Goal: Task Accomplishment & Management: Use online tool/utility

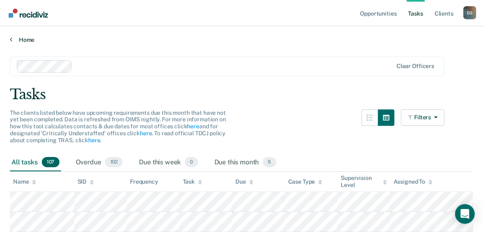
click at [35, 41] on link "Home" at bounding box center [241, 39] width 463 height 7
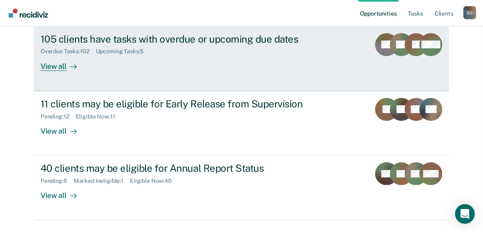
scroll to position [98, 0]
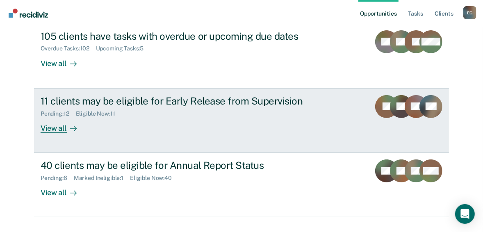
click at [60, 125] on div "View all" at bounding box center [64, 125] width 46 height 16
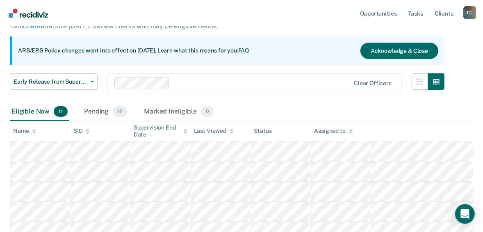
scroll to position [57, 0]
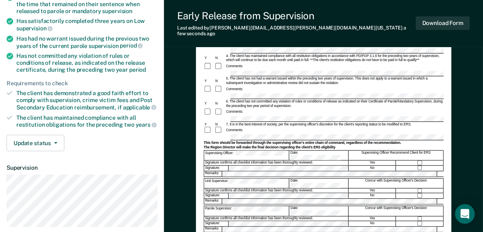
scroll to position [131, 0]
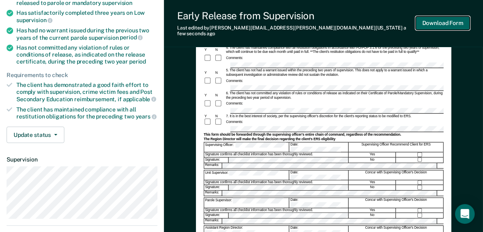
click at [437, 18] on button "Download Form" at bounding box center [442, 23] width 54 height 14
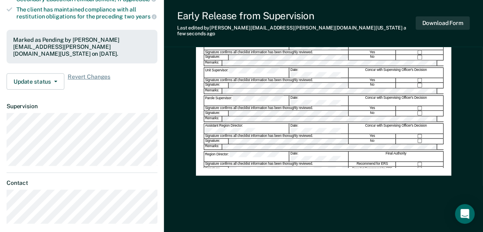
scroll to position [164, 0]
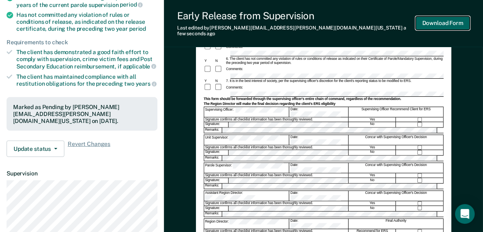
click at [446, 23] on button "Download Form" at bounding box center [442, 23] width 54 height 14
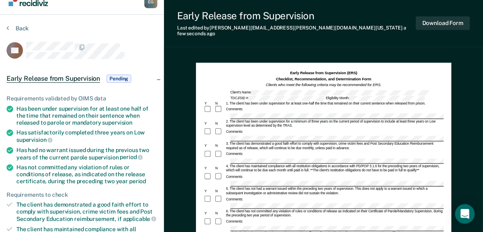
scroll to position [0, 0]
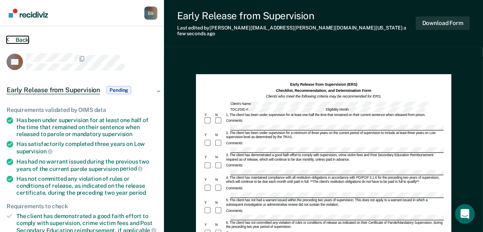
click at [14, 42] on button "Back" at bounding box center [18, 39] width 22 height 7
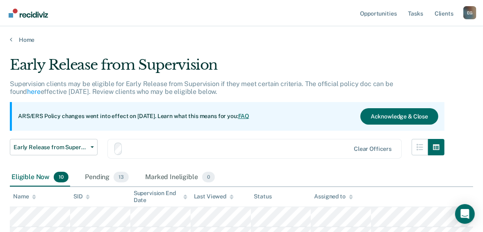
scroll to position [57, 0]
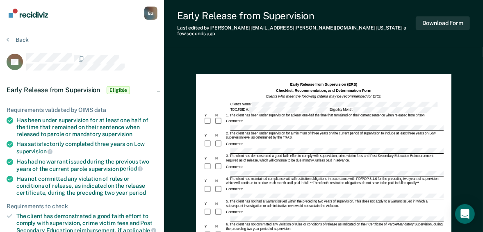
click at [249, 177] on div "4. The client has maintained compliance with all restitution obligations in acc…" at bounding box center [334, 181] width 218 height 9
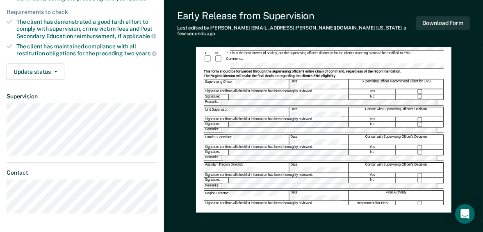
scroll to position [197, 0]
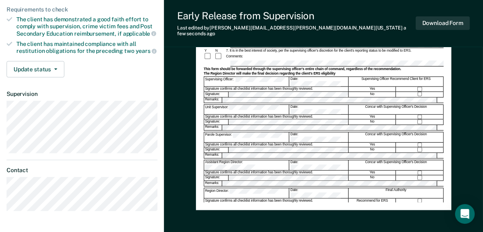
click at [448, 59] on div "Early Release from Supervision (ERS) Checklist, Recommendation, and Determinati…" at bounding box center [323, 44] width 255 height 333
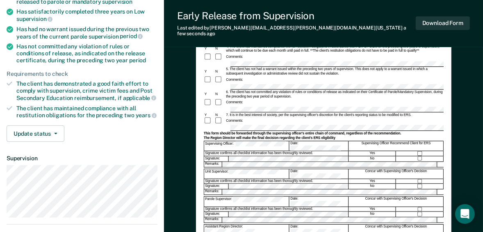
scroll to position [131, 0]
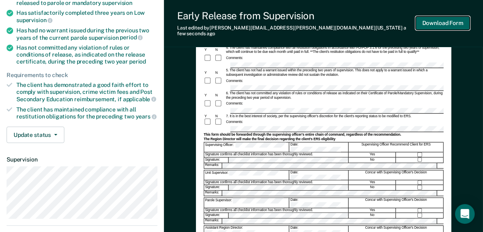
click at [439, 24] on button "Download Form" at bounding box center [442, 23] width 54 height 14
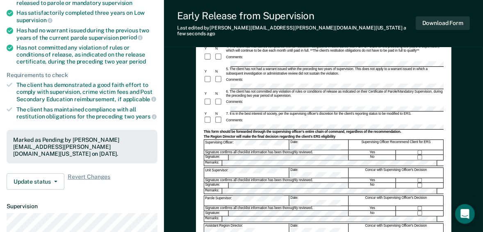
scroll to position [0, 0]
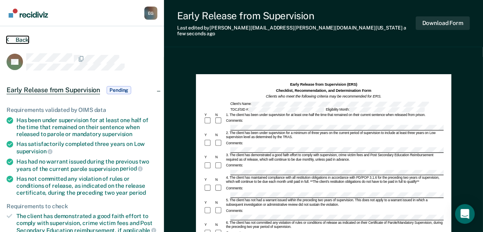
click at [23, 39] on button "Back" at bounding box center [18, 39] width 22 height 7
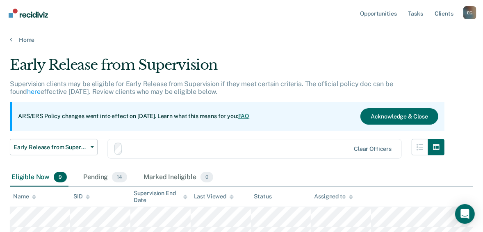
scroll to position [57, 0]
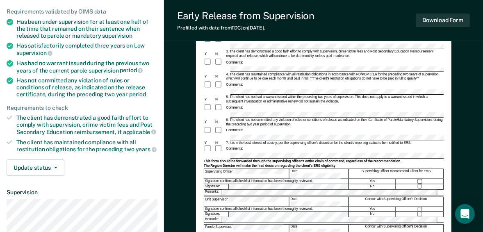
scroll to position [33, 0]
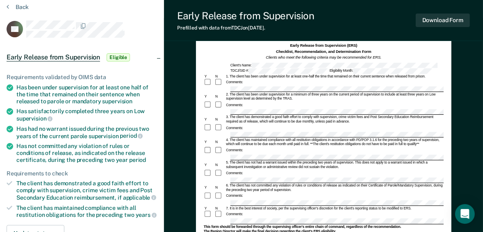
click at [282, 85] on div "Comments:" at bounding box center [324, 83] width 240 height 8
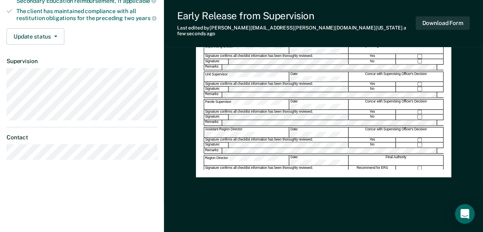
scroll to position [197, 0]
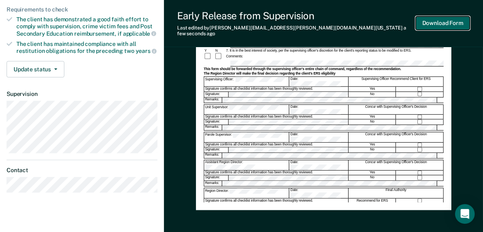
click at [424, 24] on button "Download Form" at bounding box center [442, 23] width 54 height 14
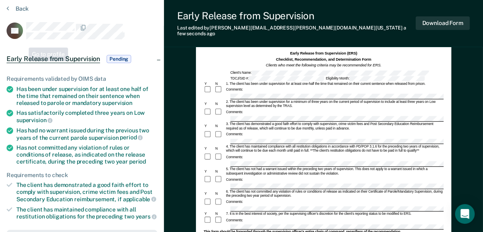
scroll to position [0, 0]
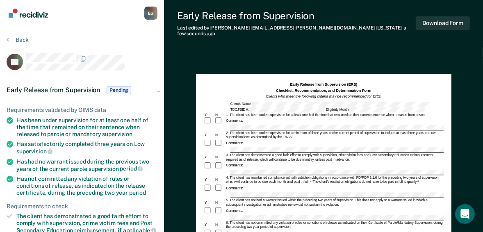
click at [16, 43] on div "Back" at bounding box center [82, 44] width 151 height 17
click at [16, 39] on button "Back" at bounding box center [18, 39] width 22 height 7
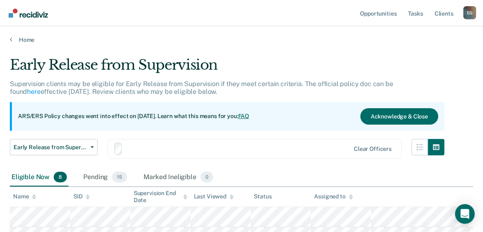
scroll to position [57, 0]
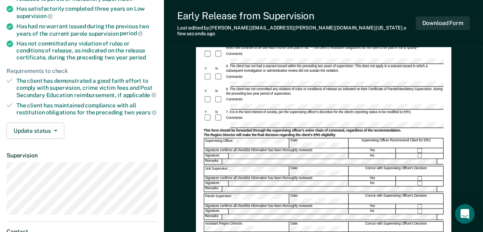
scroll to position [164, 0]
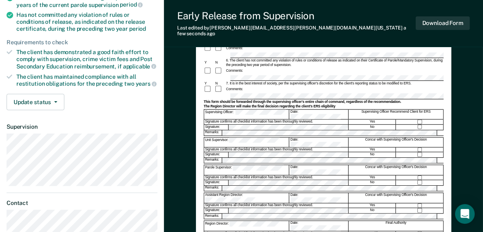
click at [241, 165] on div "Parole Supervisor: Date: Concur with Supervising Officer's Decision" at bounding box center [324, 170] width 240 height 10
click at [451, 25] on button "Download Form" at bounding box center [442, 23] width 54 height 14
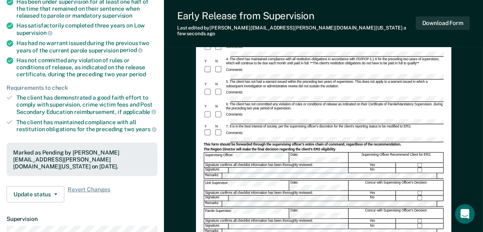
scroll to position [33, 0]
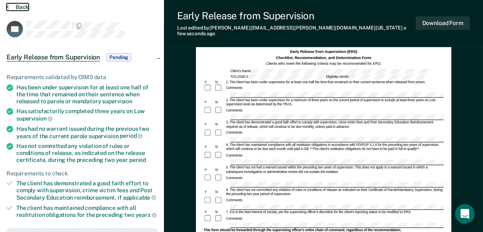
click at [17, 7] on button "Back" at bounding box center [18, 6] width 22 height 7
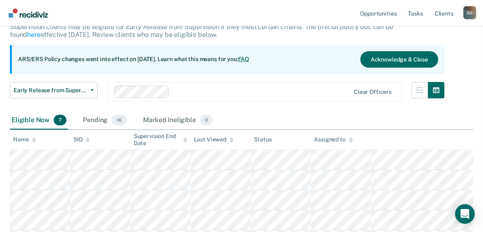
scroll to position [155, 0]
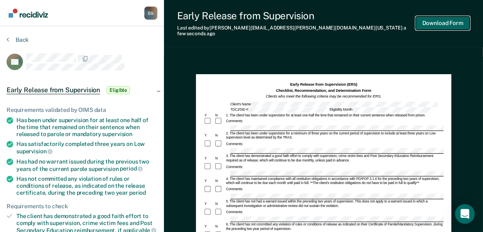
click at [434, 20] on button "Download Form" at bounding box center [442, 23] width 54 height 14
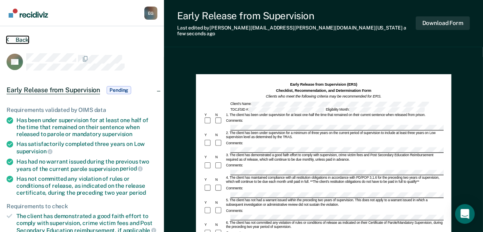
click at [13, 43] on button "Back" at bounding box center [18, 39] width 22 height 7
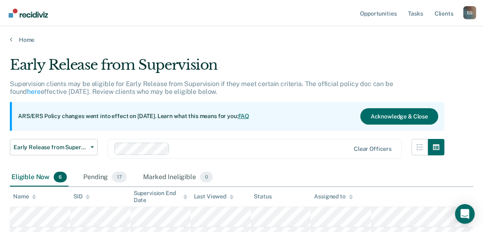
scroll to position [154, 0]
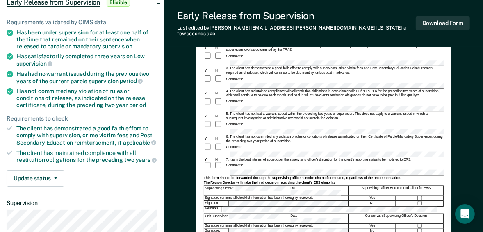
scroll to position [98, 0]
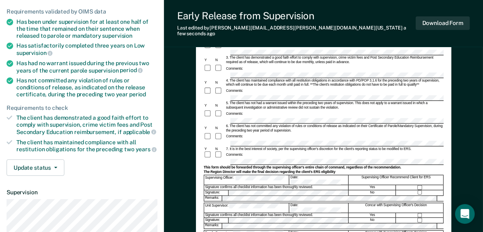
click at [244, 151] on div "Comments:" at bounding box center [324, 155] width 240 height 8
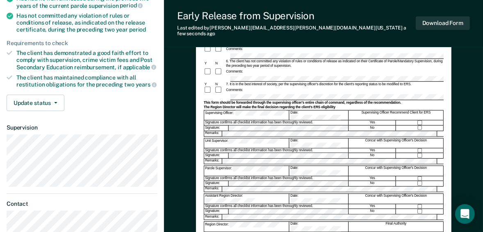
scroll to position [164, 0]
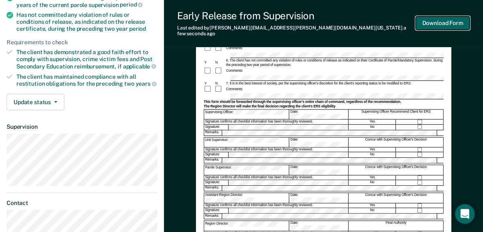
click at [435, 21] on button "Download Form" at bounding box center [442, 23] width 54 height 14
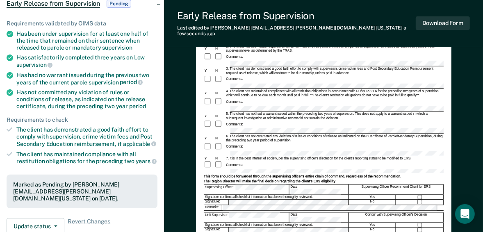
scroll to position [0, 0]
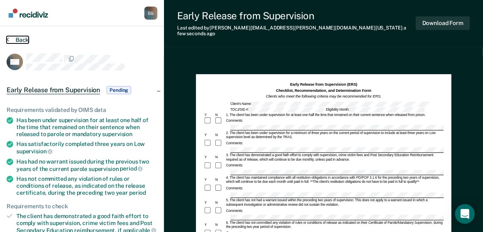
click at [22, 37] on button "Back" at bounding box center [18, 39] width 22 height 7
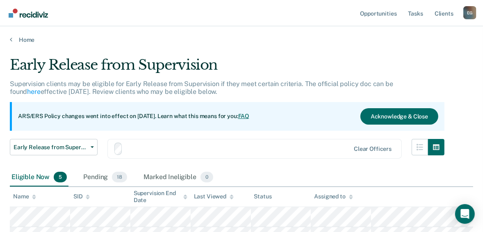
scroll to position [133, 0]
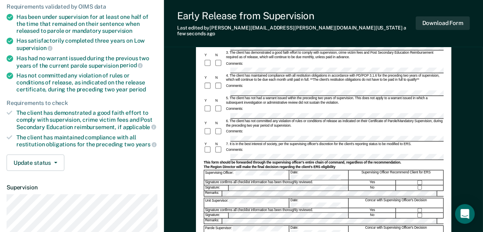
scroll to position [131, 0]
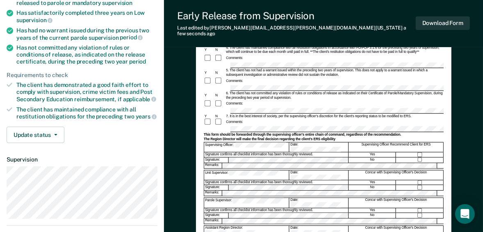
click at [419, 142] on div "Supervising Officer Recommend Client for ERS" at bounding box center [396, 147] width 95 height 10
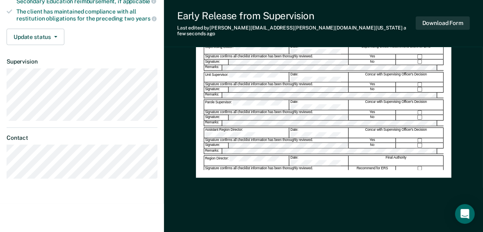
scroll to position [229, 0]
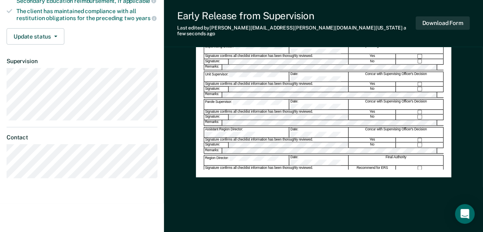
click at [244, 127] on div "Assistant Region Director:" at bounding box center [246, 132] width 85 height 10
click at [243, 127] on div "Assistant Region Director:" at bounding box center [246, 132] width 85 height 10
click at [440, 25] on button "Download Form" at bounding box center [442, 23] width 54 height 14
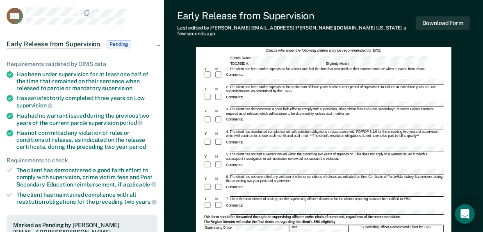
scroll to position [0, 0]
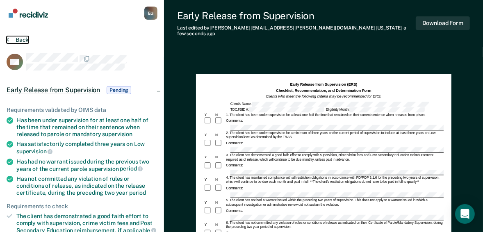
click at [24, 39] on button "Back" at bounding box center [18, 39] width 22 height 7
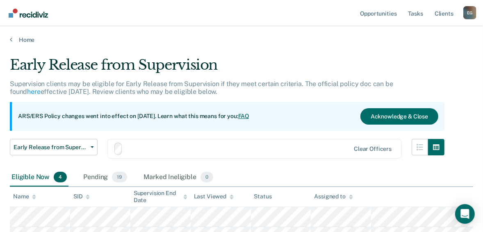
scroll to position [113, 0]
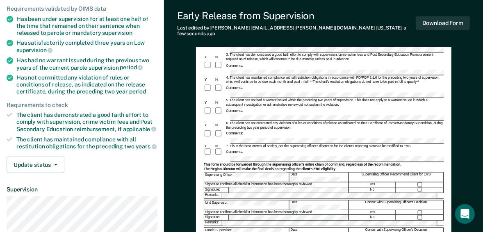
scroll to position [199, 0]
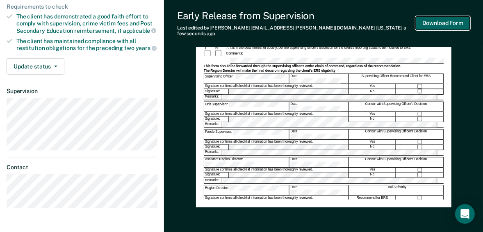
click at [431, 17] on button "Download Form" at bounding box center [442, 23] width 54 height 14
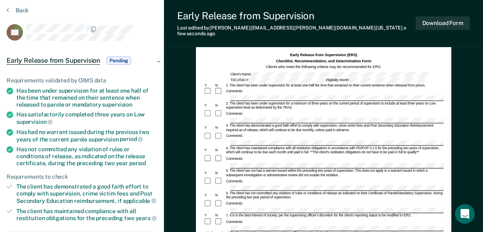
scroll to position [0, 0]
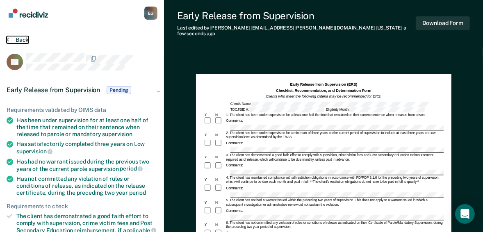
click at [17, 39] on button "Back" at bounding box center [18, 39] width 22 height 7
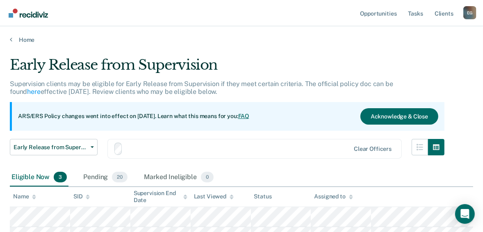
scroll to position [93, 0]
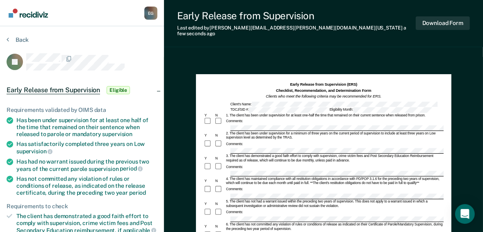
scroll to position [33, 0]
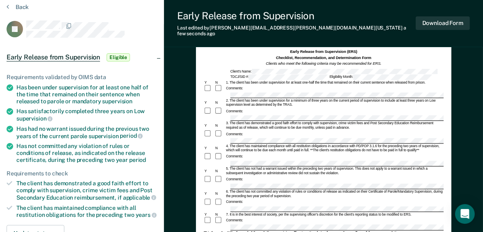
click at [283, 107] on div "Comments:" at bounding box center [324, 111] width 240 height 8
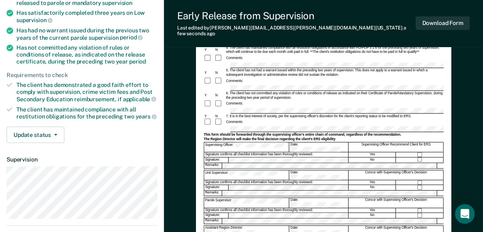
scroll to position [164, 0]
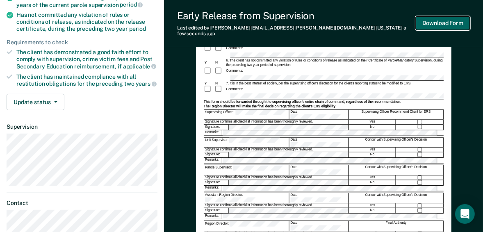
click at [435, 20] on button "Download Form" at bounding box center [442, 23] width 54 height 14
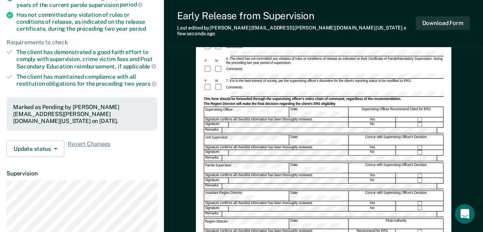
scroll to position [0, 0]
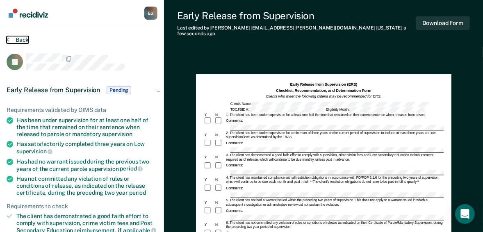
click at [23, 39] on button "Back" at bounding box center [18, 39] width 22 height 7
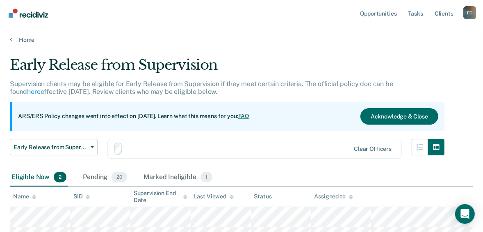
scroll to position [73, 0]
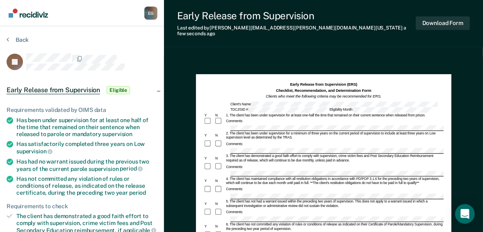
scroll to position [66, 0]
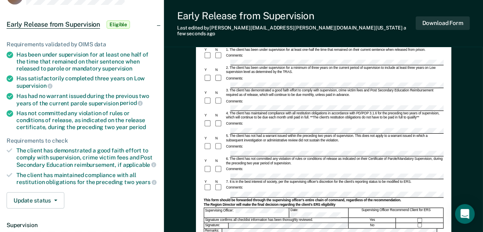
click at [303, 165] on div "Comments:" at bounding box center [324, 169] width 240 height 8
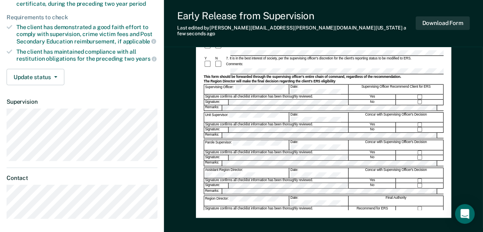
scroll to position [197, 0]
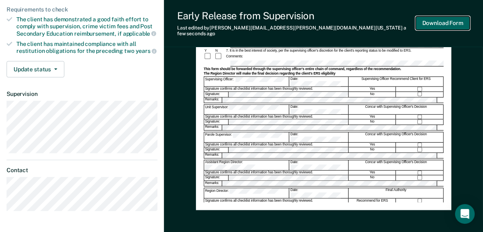
click at [434, 20] on button "Download Form" at bounding box center [442, 23] width 54 height 14
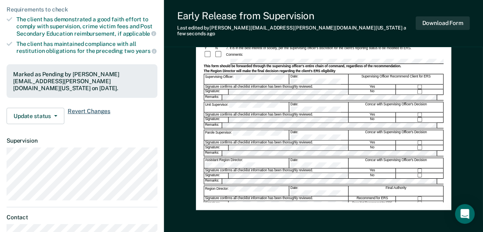
click at [87, 108] on span "Revert Changes" at bounding box center [89, 116] width 43 height 16
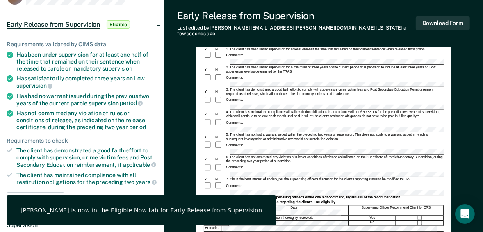
scroll to position [0, 0]
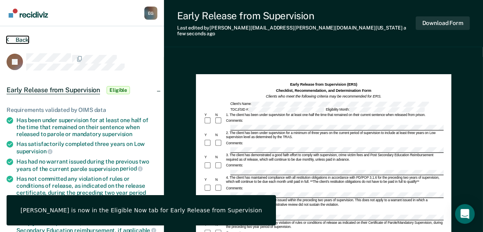
click at [17, 40] on button "Back" at bounding box center [18, 39] width 22 height 7
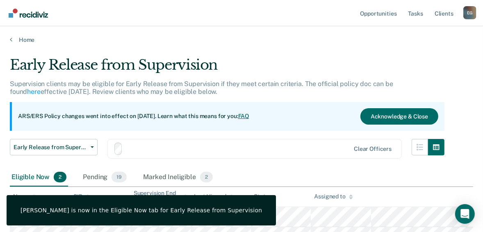
scroll to position [73, 0]
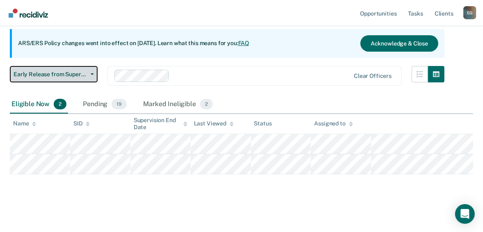
click at [91, 73] on icon "button" at bounding box center [92, 74] width 3 height 2
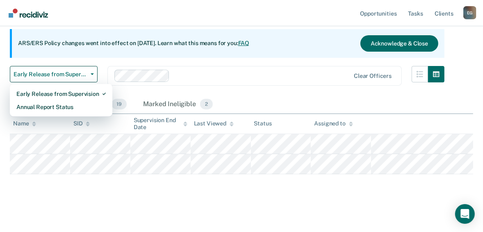
click at [106, 59] on div "Early Release from Supervision Supervision clients may be eligible for Early Re…" at bounding box center [227, 40] width 434 height 112
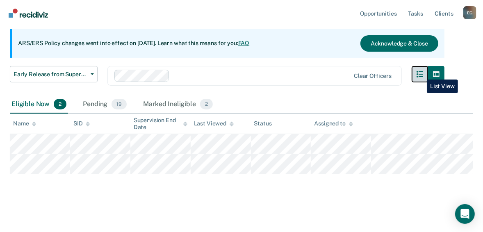
click at [420, 73] on button "button" at bounding box center [419, 74] width 16 height 16
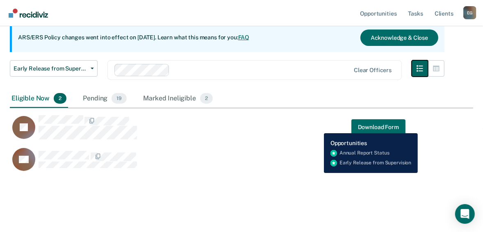
scroll to position [46, 0]
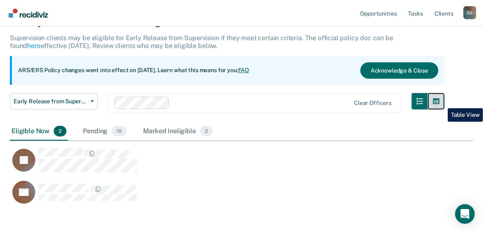
click at [439, 102] on icon "button" at bounding box center [436, 101] width 7 height 7
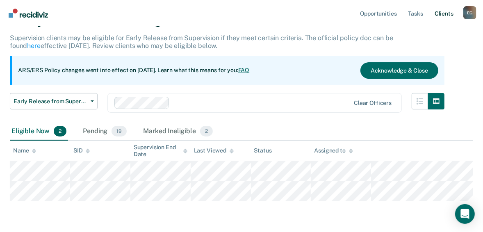
click at [442, 15] on link "Client s" at bounding box center [444, 13] width 22 height 26
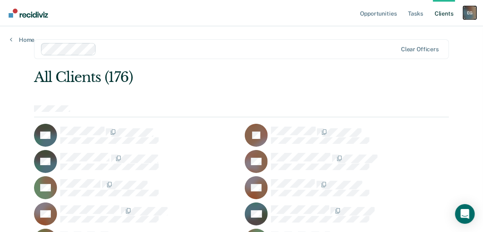
click at [468, 11] on div "E G" at bounding box center [469, 12] width 13 height 13
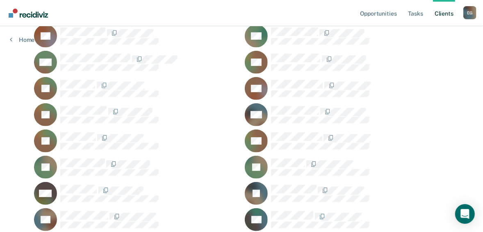
scroll to position [312, 0]
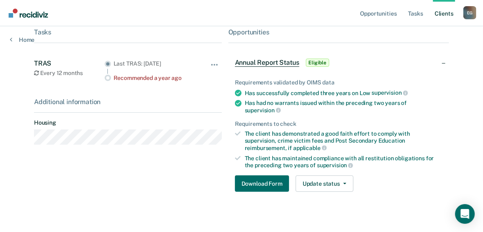
scroll to position [132, 0]
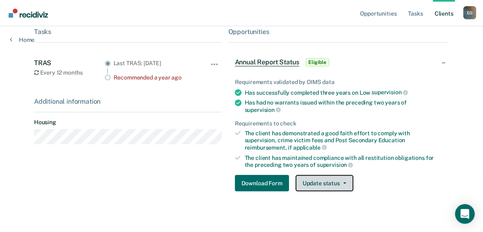
click at [305, 177] on button "Update status" at bounding box center [324, 183] width 58 height 16
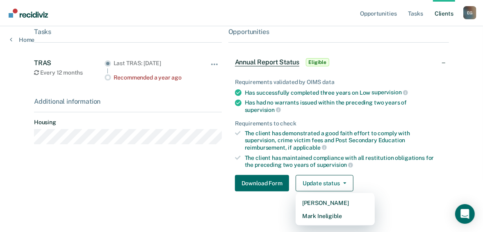
click at [279, 154] on div "The client has maintained compliance with all restitution obligations for the p…" at bounding box center [343, 161] width 197 height 14
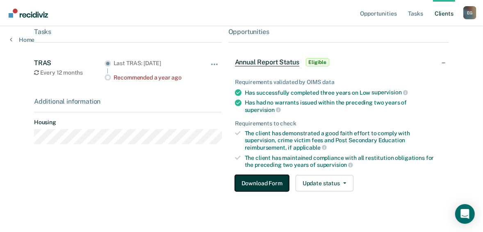
click at [259, 175] on button "Download Form" at bounding box center [262, 183] width 54 height 16
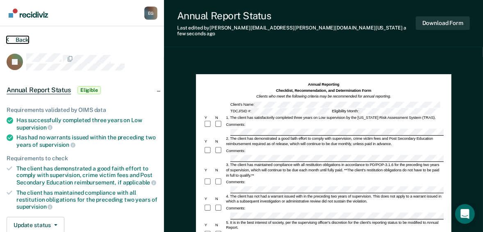
click at [10, 36] on button "Back" at bounding box center [18, 39] width 22 height 7
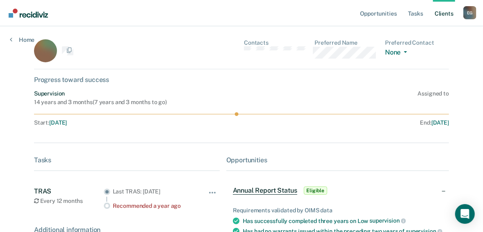
scroll to position [132, 0]
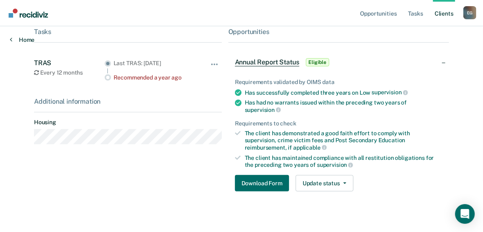
click at [20, 40] on link "Home" at bounding box center [22, 39] width 25 height 7
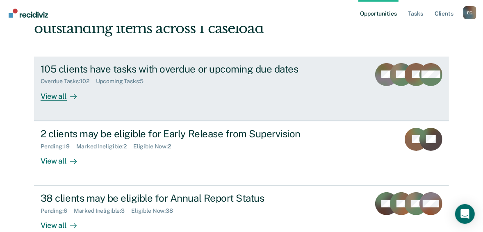
scroll to position [98, 0]
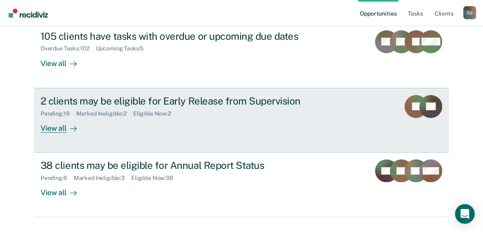
click at [220, 102] on div "2 clients may be eligible for Early Release from Supervision" at bounding box center [185, 101] width 288 height 12
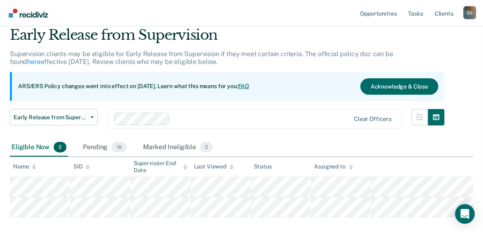
scroll to position [66, 0]
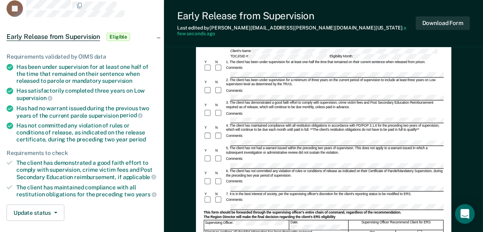
scroll to position [66, 0]
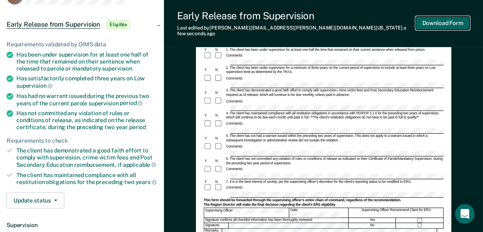
click at [440, 24] on button "Download Form" at bounding box center [442, 23] width 54 height 14
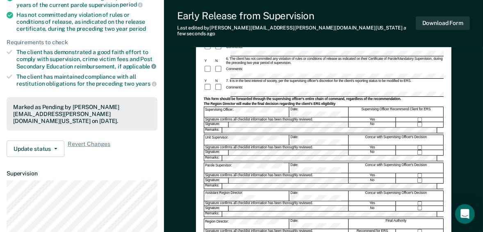
scroll to position [229, 0]
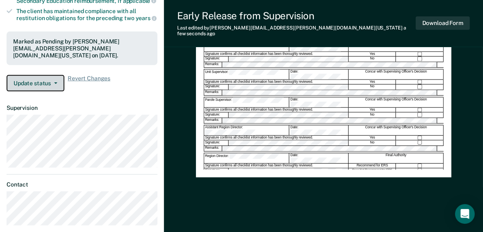
click at [55, 79] on button "Update status" at bounding box center [36, 83] width 58 height 16
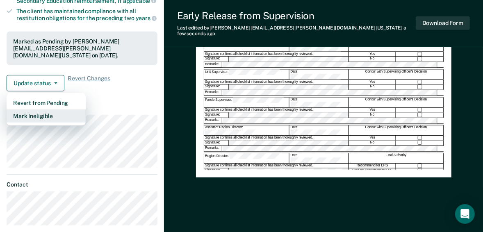
click at [46, 109] on button "Mark Ineligible" at bounding box center [46, 115] width 79 height 13
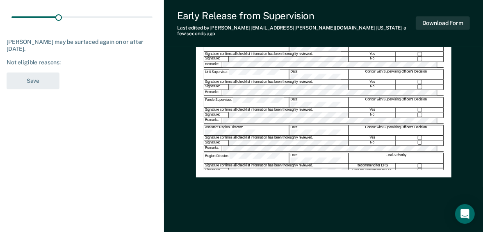
click at [49, 63] on div "Not eligible reasons:" at bounding box center [82, 62] width 151 height 7
click at [34, 45] on div "[PERSON_NAME] may be surfaced again on or after [DATE]." at bounding box center [82, 46] width 151 height 14
click at [75, 41] on div "[PERSON_NAME] may be surfaced again on or after [DATE]." at bounding box center [82, 46] width 151 height 14
click at [28, 47] on div "[PERSON_NAME] may be surfaced again on or after [DATE]." at bounding box center [82, 46] width 151 height 14
click at [19, 63] on div "Not eligible reasons:" at bounding box center [82, 62] width 151 height 7
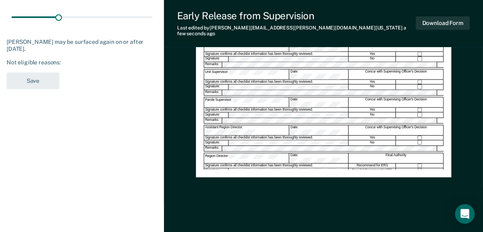
drag, startPoint x: 64, startPoint y: 64, endPoint x: 68, endPoint y: 61, distance: 4.6
click at [66, 63] on div "Not eligible reasons:" at bounding box center [82, 62] width 151 height 7
click at [68, 61] on div "Not eligible reasons:" at bounding box center [82, 62] width 151 height 7
click at [59, 62] on div "Not eligible reasons:" at bounding box center [82, 62] width 151 height 7
click at [67, 60] on div "Not eligible reasons:" at bounding box center [82, 62] width 151 height 7
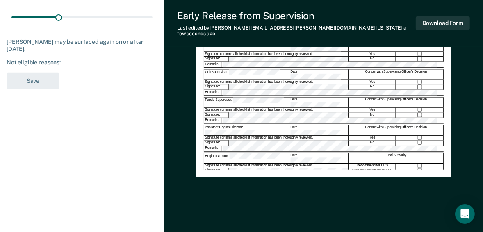
drag, startPoint x: 67, startPoint y: 60, endPoint x: 70, endPoint y: 84, distance: 24.3
click at [67, 61] on div "Not eligible reasons:" at bounding box center [82, 62] width 151 height 7
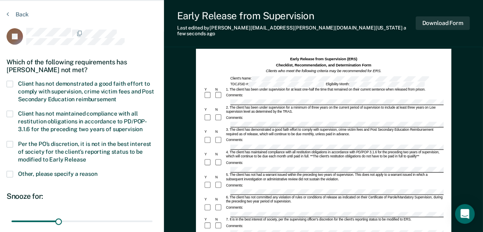
scroll to position [33, 0]
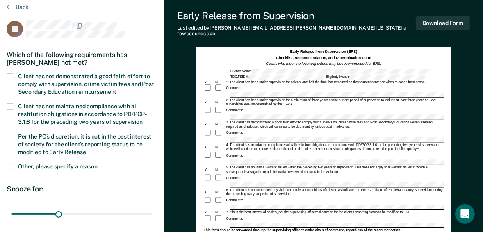
click at [11, 76] on span at bounding box center [10, 76] width 7 height 7
click at [116, 89] on input "Client has not demonstrated a good faith effort to comply with supervision, cri…" at bounding box center [116, 89] width 0 height 0
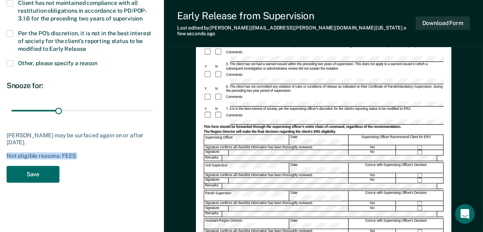
scroll to position [164, 0]
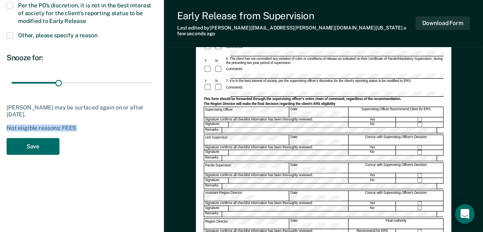
click at [88, 156] on div "JA Which of the following requirements has [PERSON_NAME] not met? Client has no…" at bounding box center [82, 24] width 151 height 270
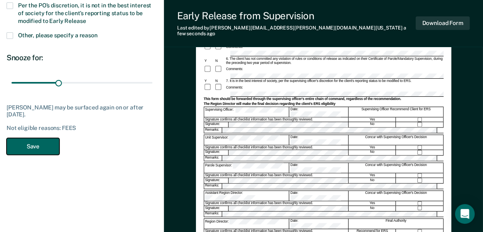
click at [49, 146] on button "Save" at bounding box center [33, 146] width 53 height 17
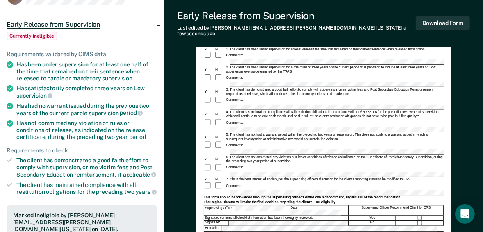
scroll to position [0, 0]
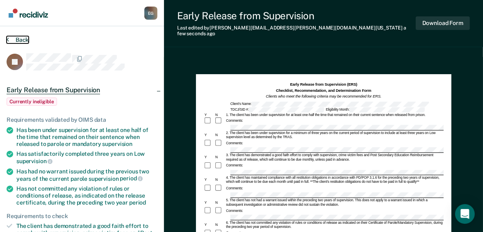
click at [26, 39] on button "Back" at bounding box center [18, 39] width 22 height 7
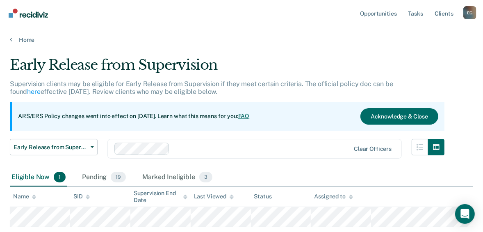
scroll to position [53, 0]
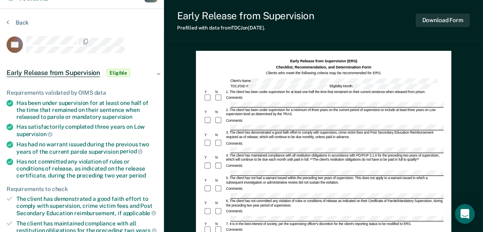
scroll to position [33, 0]
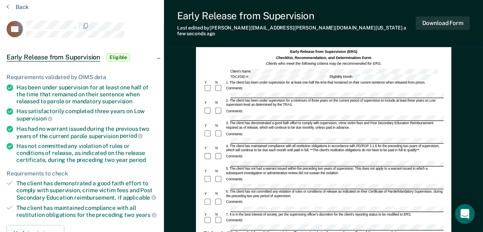
click at [272, 113] on form "Early Release from Supervision (ERS) Checklist, Recommendation, and Determinati…" at bounding box center [324, 215] width 240 height 333
click at [427, 19] on button "Download Form" at bounding box center [442, 23] width 54 height 14
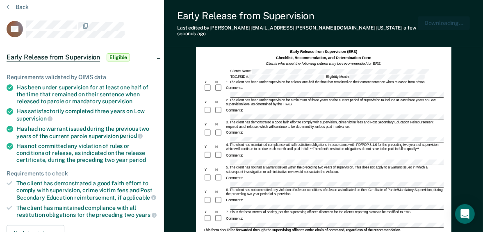
scroll to position [0, 0]
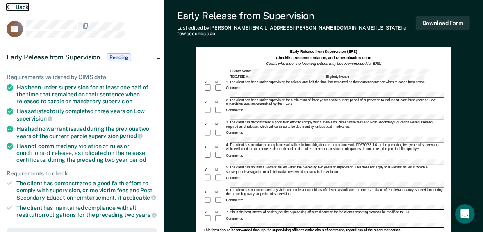
click at [19, 6] on button "Back" at bounding box center [18, 6] width 22 height 7
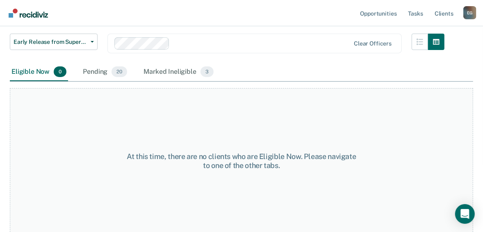
scroll to position [106, 0]
click at [206, 70] on span "3" at bounding box center [206, 71] width 13 height 11
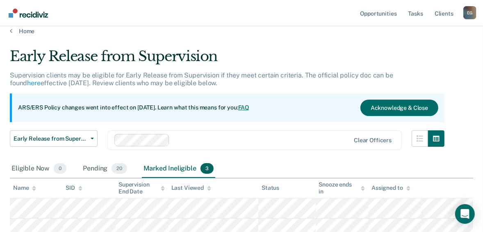
scroll to position [0, 0]
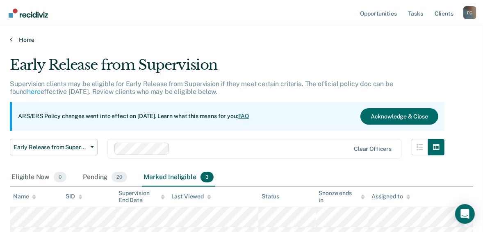
click at [25, 41] on link "Home" at bounding box center [241, 39] width 463 height 7
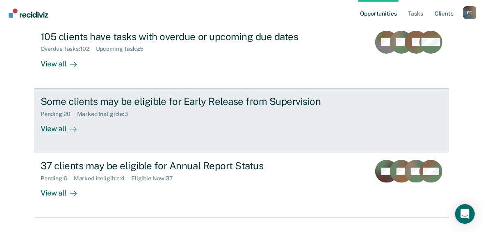
scroll to position [98, 0]
click at [174, 107] on div "Pending : 20 Marked Ineligible : 3" at bounding box center [185, 112] width 288 height 10
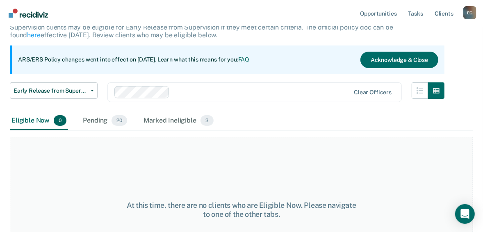
scroll to position [66, 0]
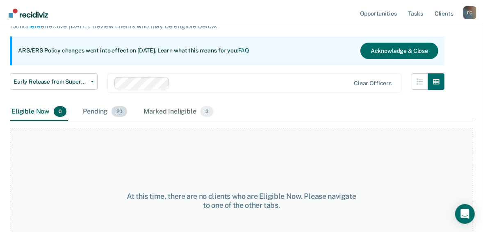
click at [115, 110] on span "20" at bounding box center [119, 111] width 16 height 11
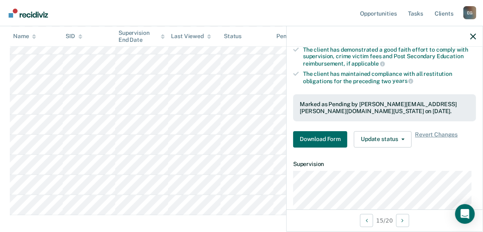
scroll to position [164, 0]
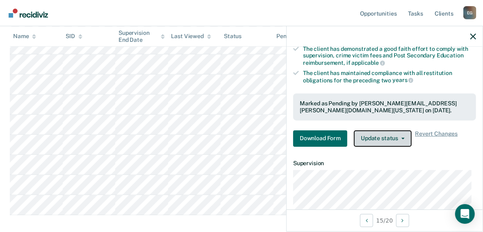
click at [380, 135] on button "Update status" at bounding box center [382, 138] width 58 height 16
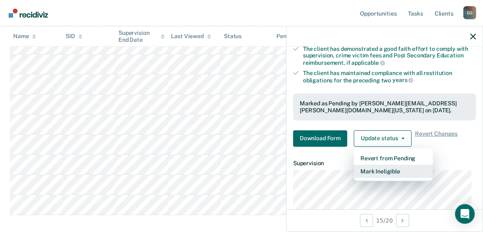
click at [381, 169] on button "Mark Ineligible" at bounding box center [392, 171] width 79 height 13
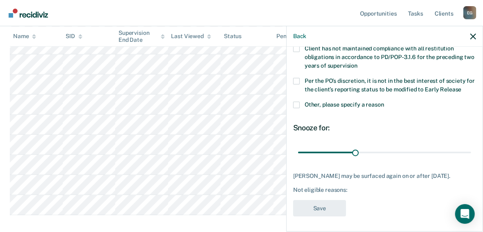
scroll to position [31, 0]
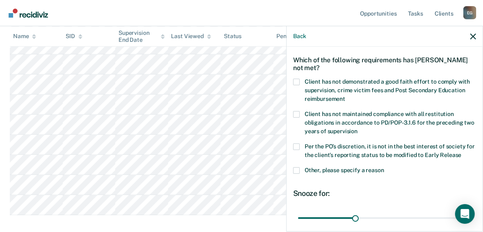
click at [297, 79] on span at bounding box center [296, 82] width 7 height 7
click at [345, 96] on input "Client has not demonstrated a good faith effort to comply with supervision, cri…" at bounding box center [345, 96] width 0 height 0
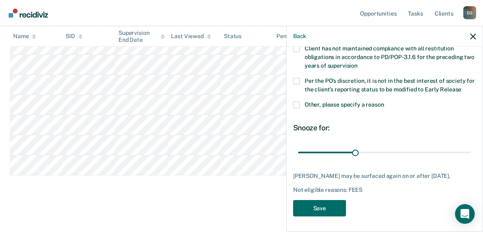
scroll to position [434, 0]
click at [329, 204] on button "Save" at bounding box center [319, 208] width 53 height 17
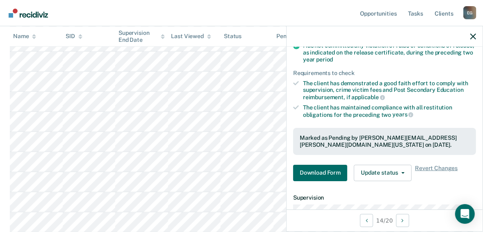
scroll to position [162, 0]
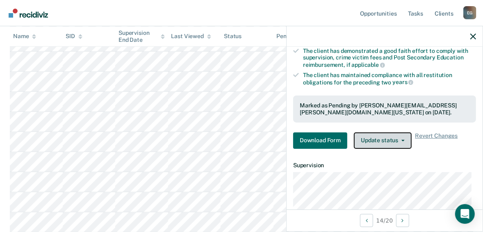
click at [400, 140] on button "Update status" at bounding box center [382, 140] width 58 height 16
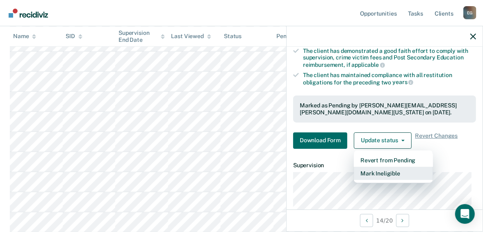
click at [384, 169] on button "Mark Ineligible" at bounding box center [392, 173] width 79 height 13
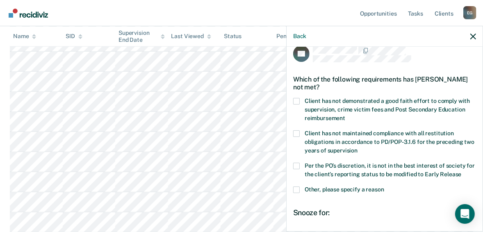
scroll to position [33, 0]
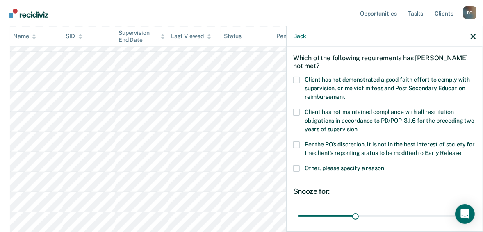
click at [296, 165] on span at bounding box center [296, 168] width 7 height 7
click at [384, 165] on input "Other, please specify a reason" at bounding box center [384, 165] width 0 height 0
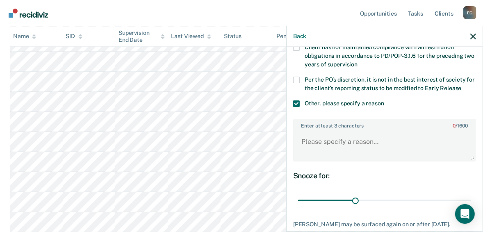
scroll to position [98, 0]
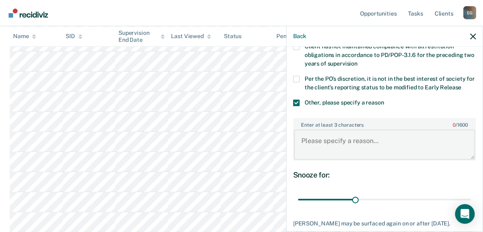
click at [322, 149] on textarea "Enter at least 3 characters 0 / 1600" at bounding box center [384, 144] width 181 height 30
click at [328, 138] on textarea "Enter at least 3 characters 0 / 1600" at bounding box center [384, 144] width 181 height 30
type textarea "positive [MEDICAL_DATA]"
click at [296, 79] on span at bounding box center [296, 79] width 7 height 7
click at [461, 84] on input "Per the PO’s discretion, it is not in the best interest of society for the clie…" at bounding box center [461, 84] width 0 height 0
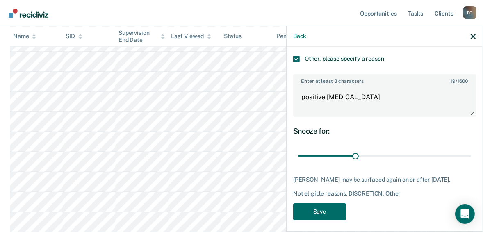
scroll to position [145, 0]
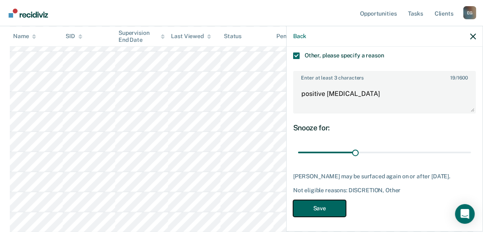
click at [319, 204] on button "Save" at bounding box center [319, 208] width 53 height 17
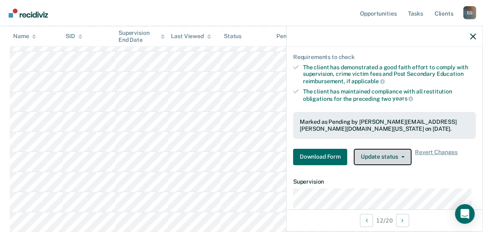
click at [383, 153] on button "Update status" at bounding box center [382, 157] width 58 height 16
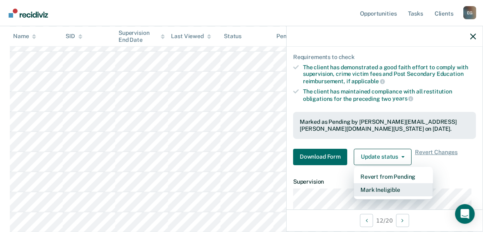
click at [376, 187] on button "Mark Ineligible" at bounding box center [392, 189] width 79 height 13
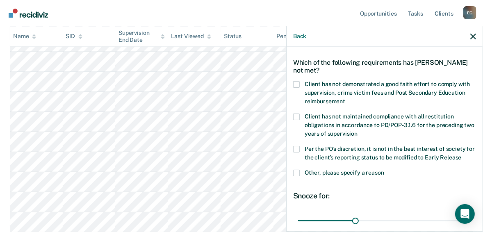
scroll to position [0, 0]
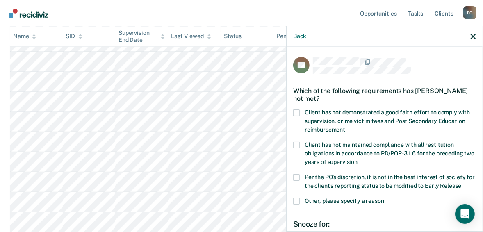
click at [293, 181] on label "Per the PO’s discretion, it is not in the best interest of society for the clie…" at bounding box center [384, 182] width 183 height 17
click at [461, 183] on input "Per the PO’s discretion, it is not in the best interest of society for the clie…" at bounding box center [461, 183] width 0 height 0
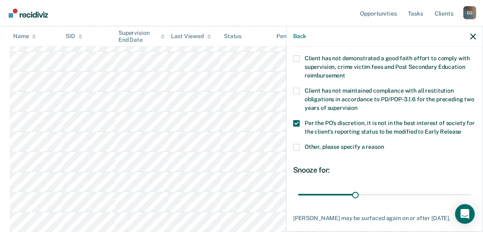
scroll to position [66, 0]
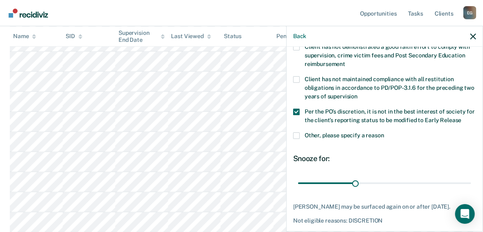
click at [297, 136] on span at bounding box center [296, 135] width 7 height 7
click at [384, 132] on input "Other, please specify a reason" at bounding box center [384, 132] width 0 height 0
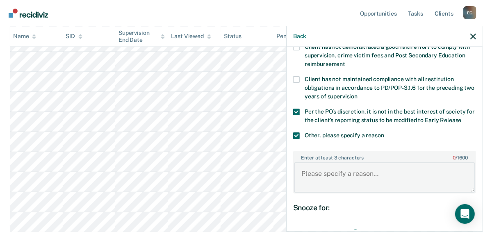
click at [325, 170] on textarea "Enter at least 3 characters 0 / 1600" at bounding box center [384, 177] width 181 height 30
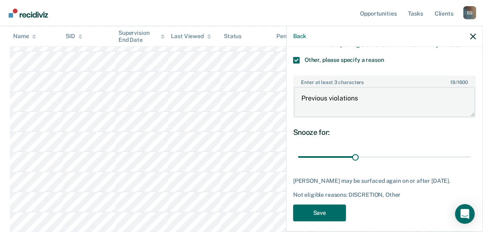
scroll to position [145, 0]
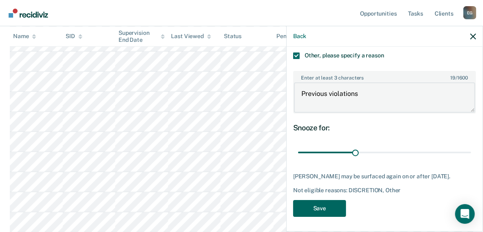
type textarea "Previous violations"
click at [326, 207] on button "Save" at bounding box center [319, 208] width 53 height 17
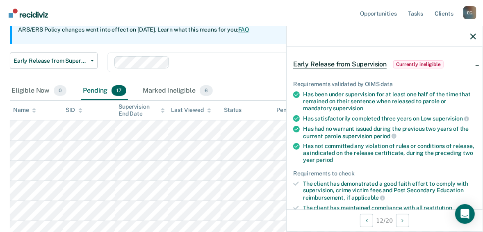
scroll to position [33, 0]
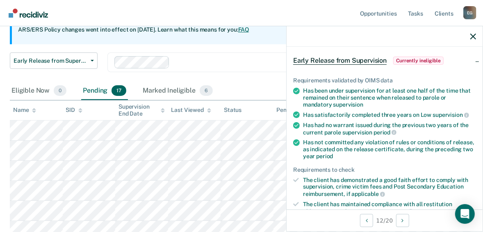
click at [469, 34] on div at bounding box center [384, 36] width 196 height 20
click at [474, 35] on icon "button" at bounding box center [473, 37] width 6 height 6
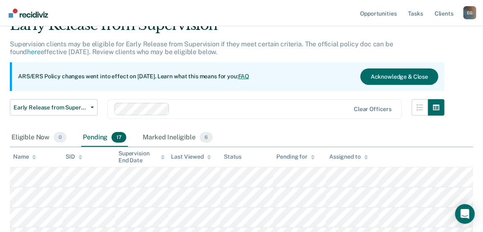
scroll to position [32, 0]
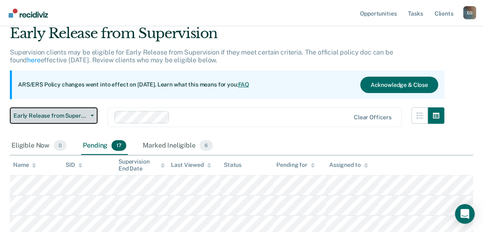
click at [76, 116] on span "Early Release from Supervision" at bounding box center [51, 115] width 74 height 7
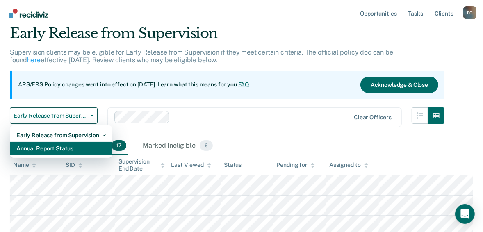
click at [57, 144] on div "Annual Report Status" at bounding box center [60, 148] width 89 height 13
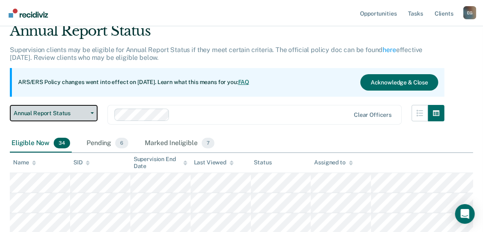
scroll to position [33, 0]
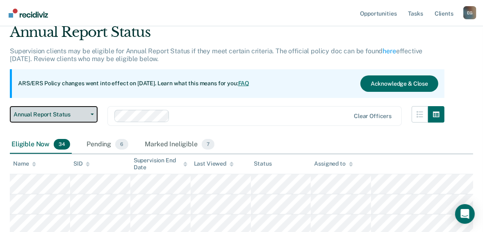
click at [86, 113] on span "Annual Report Status" at bounding box center [51, 114] width 74 height 7
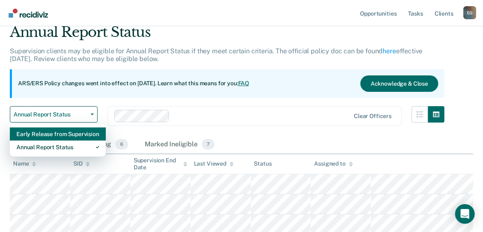
click at [63, 134] on div "Early Release from Supervision" at bounding box center [57, 133] width 83 height 13
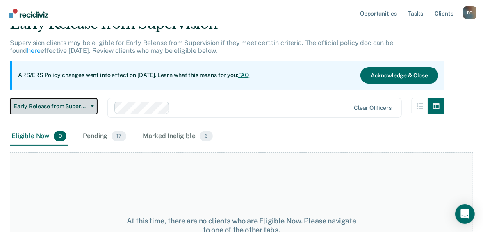
scroll to position [33, 0]
